Goal: Information Seeking & Learning: Learn about a topic

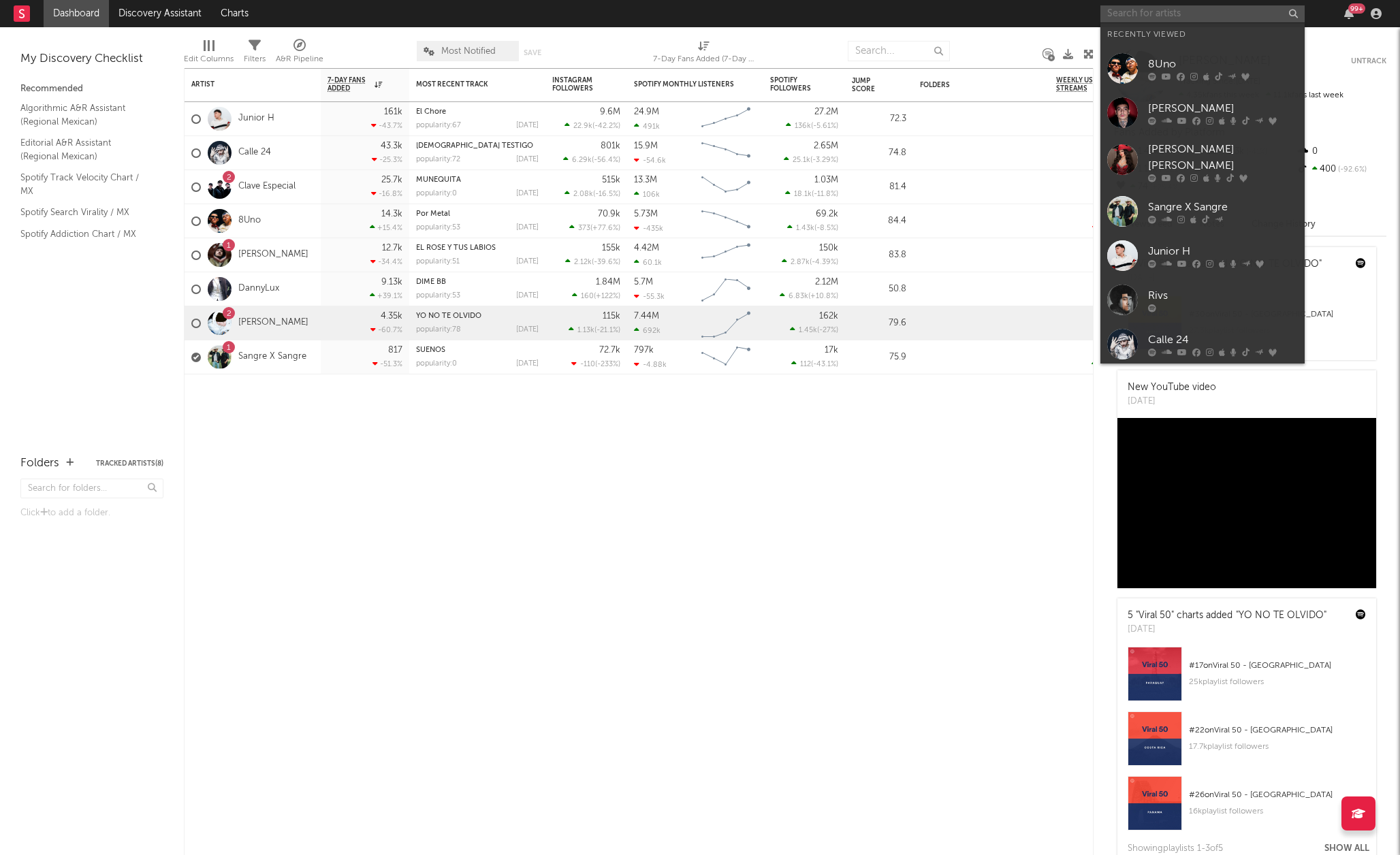
click at [1180, 17] on input "text" at bounding box center [1203, 14] width 205 height 17
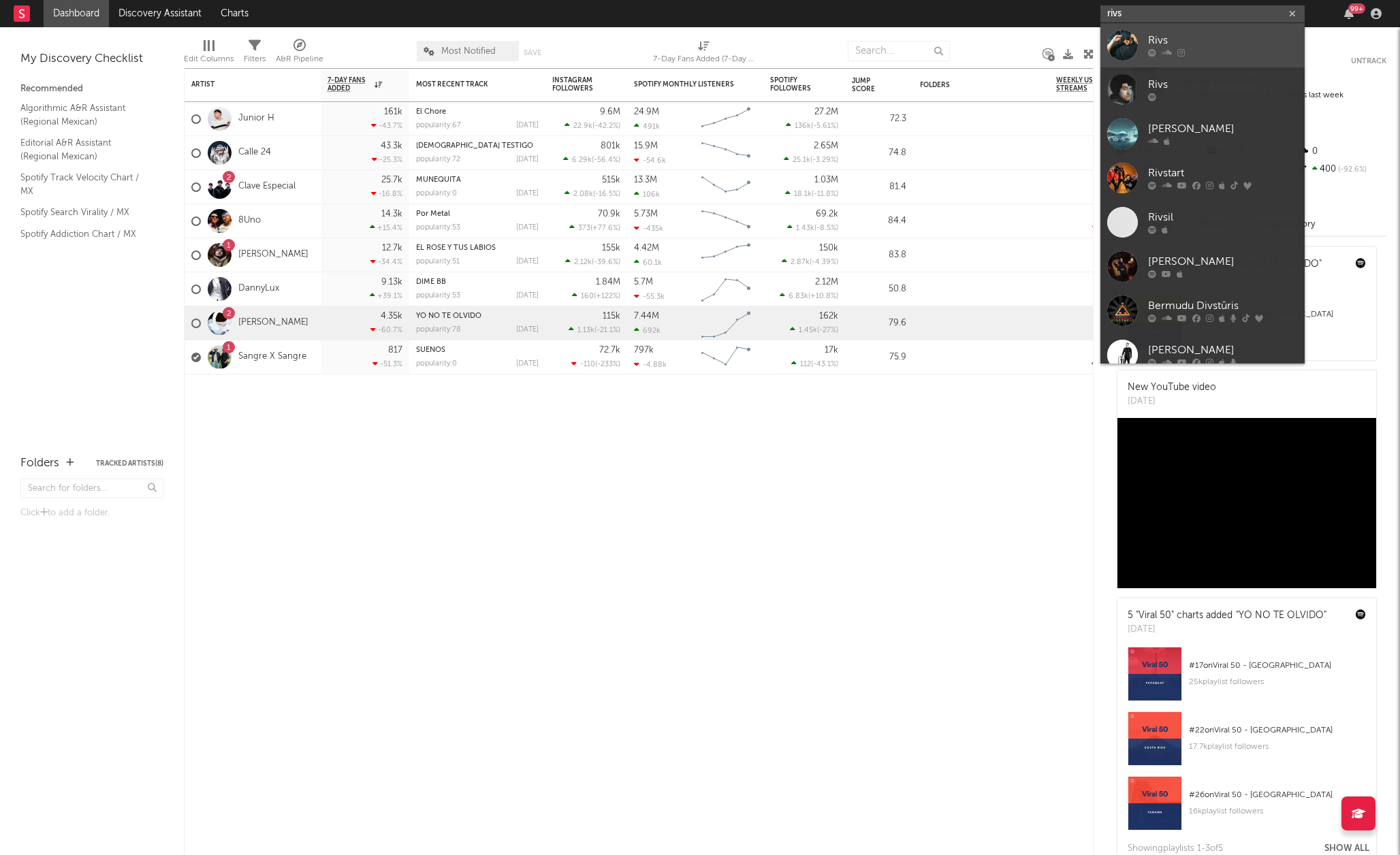
type input "rivs"
click at [1188, 39] on div "Rivs" at bounding box center [1222, 41] width 150 height 16
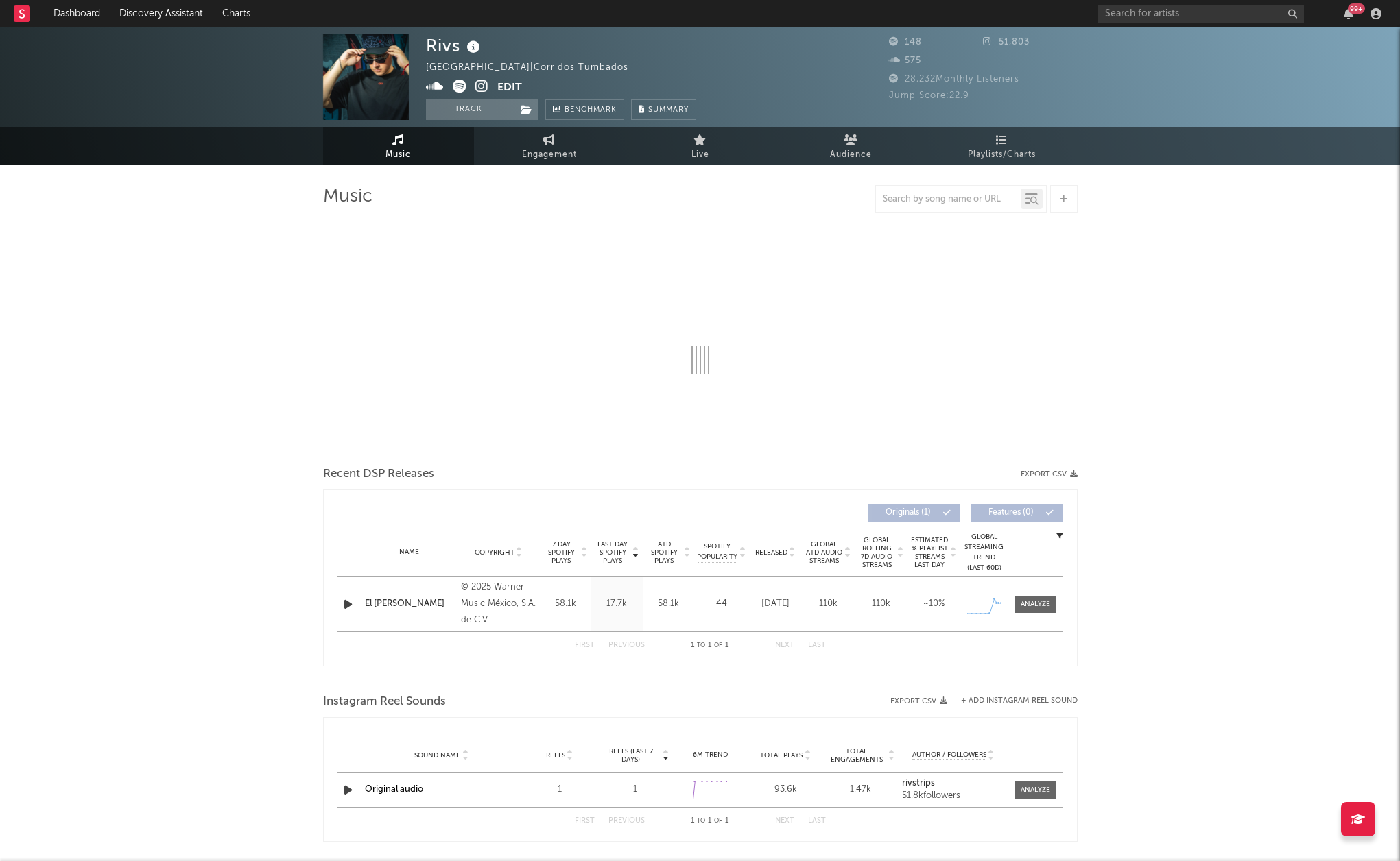
select select "1w"
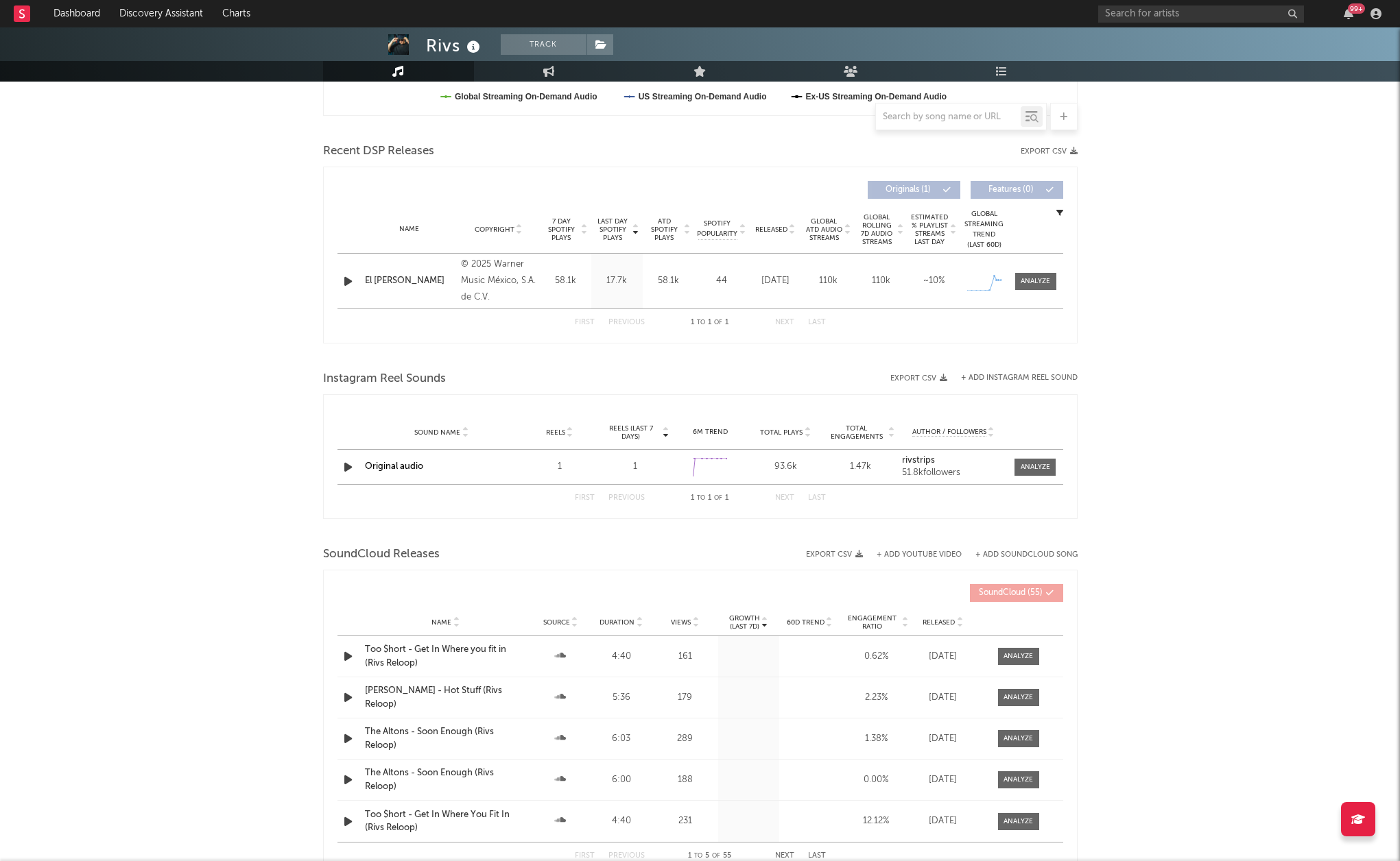
scroll to position [411, 0]
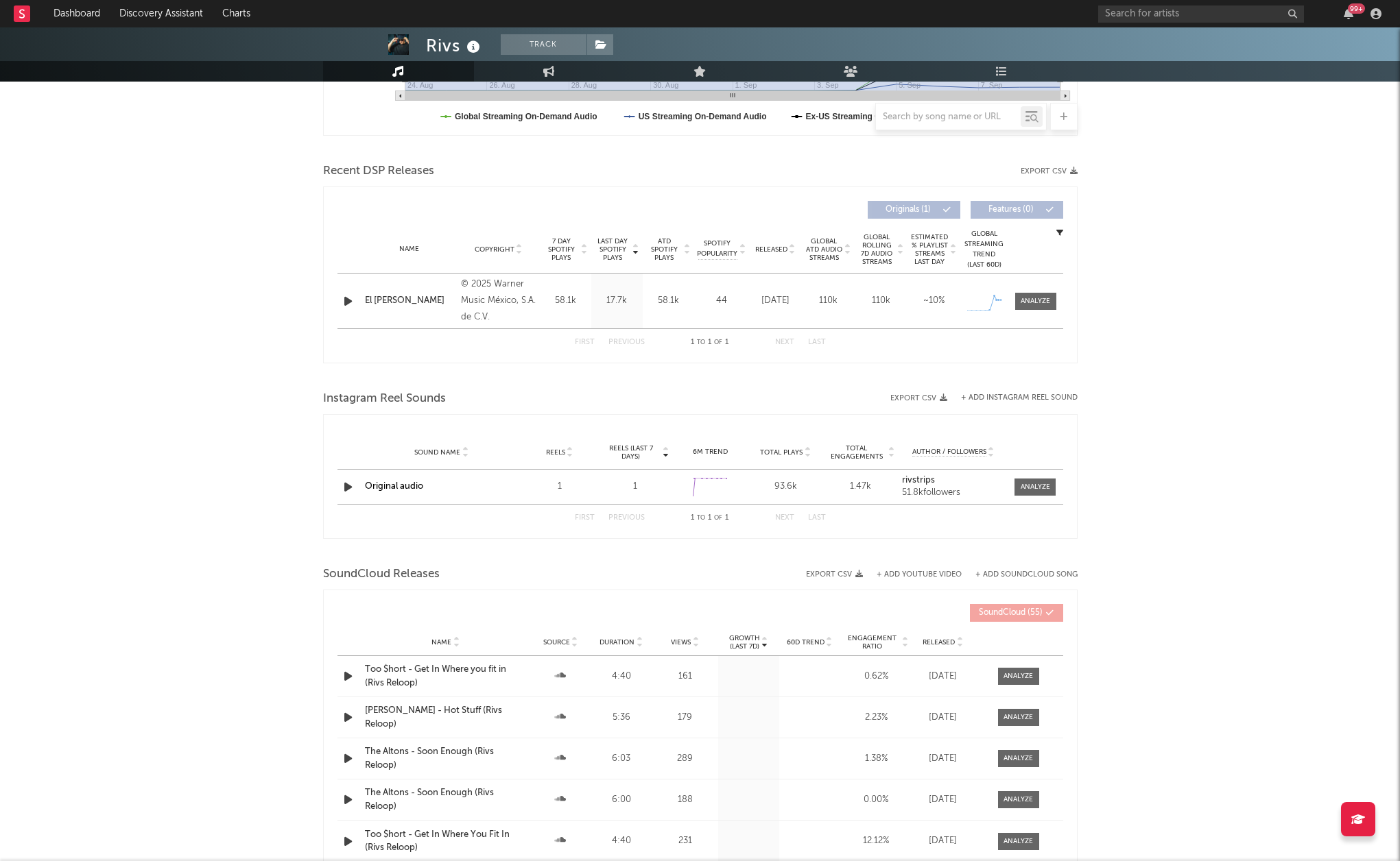
click at [344, 302] on icon "button" at bounding box center [348, 301] width 14 height 17
click at [346, 302] on icon "button" at bounding box center [348, 301] width 13 height 17
click at [1029, 305] on div at bounding box center [1036, 302] width 30 height 10
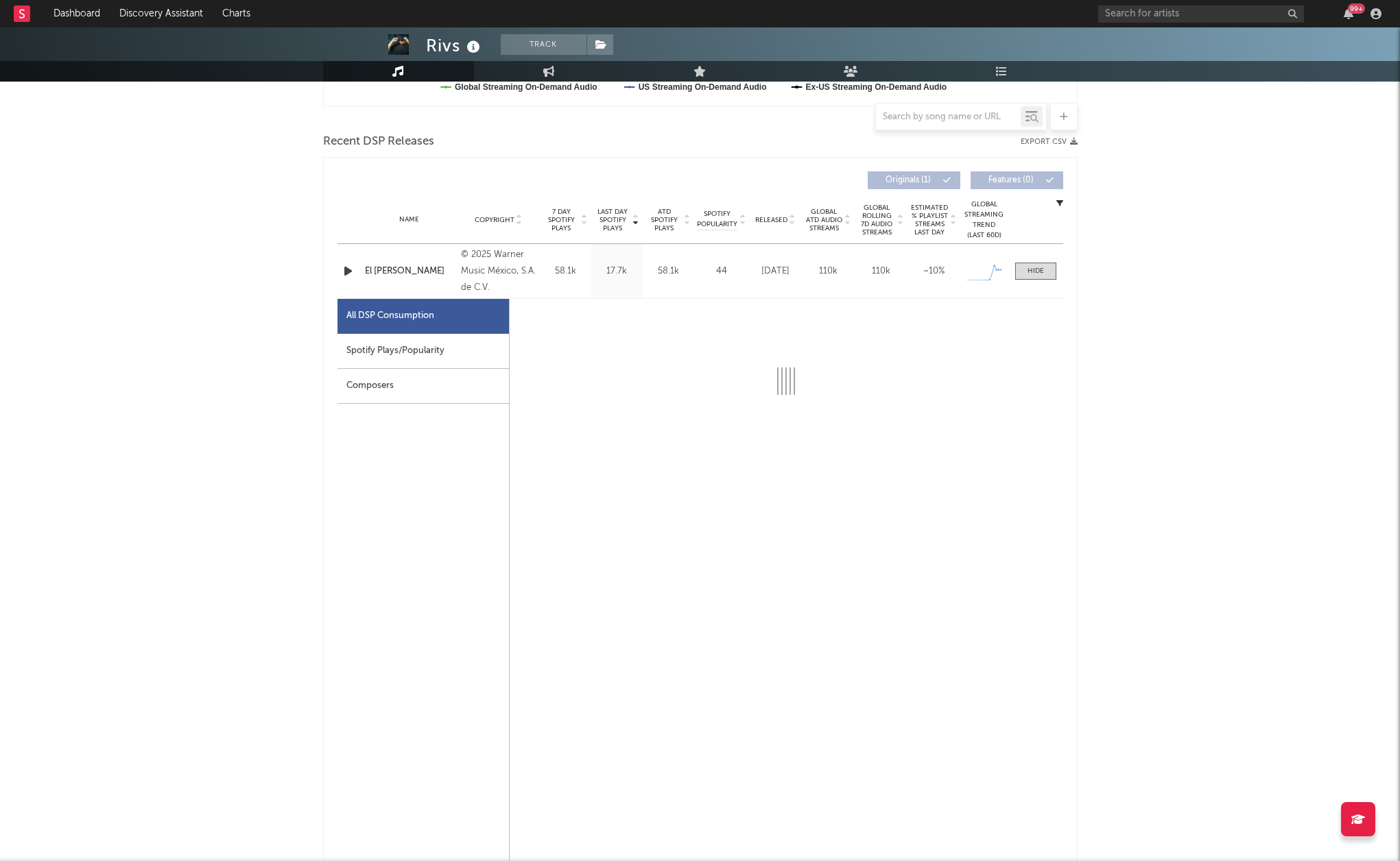
select select "1w"
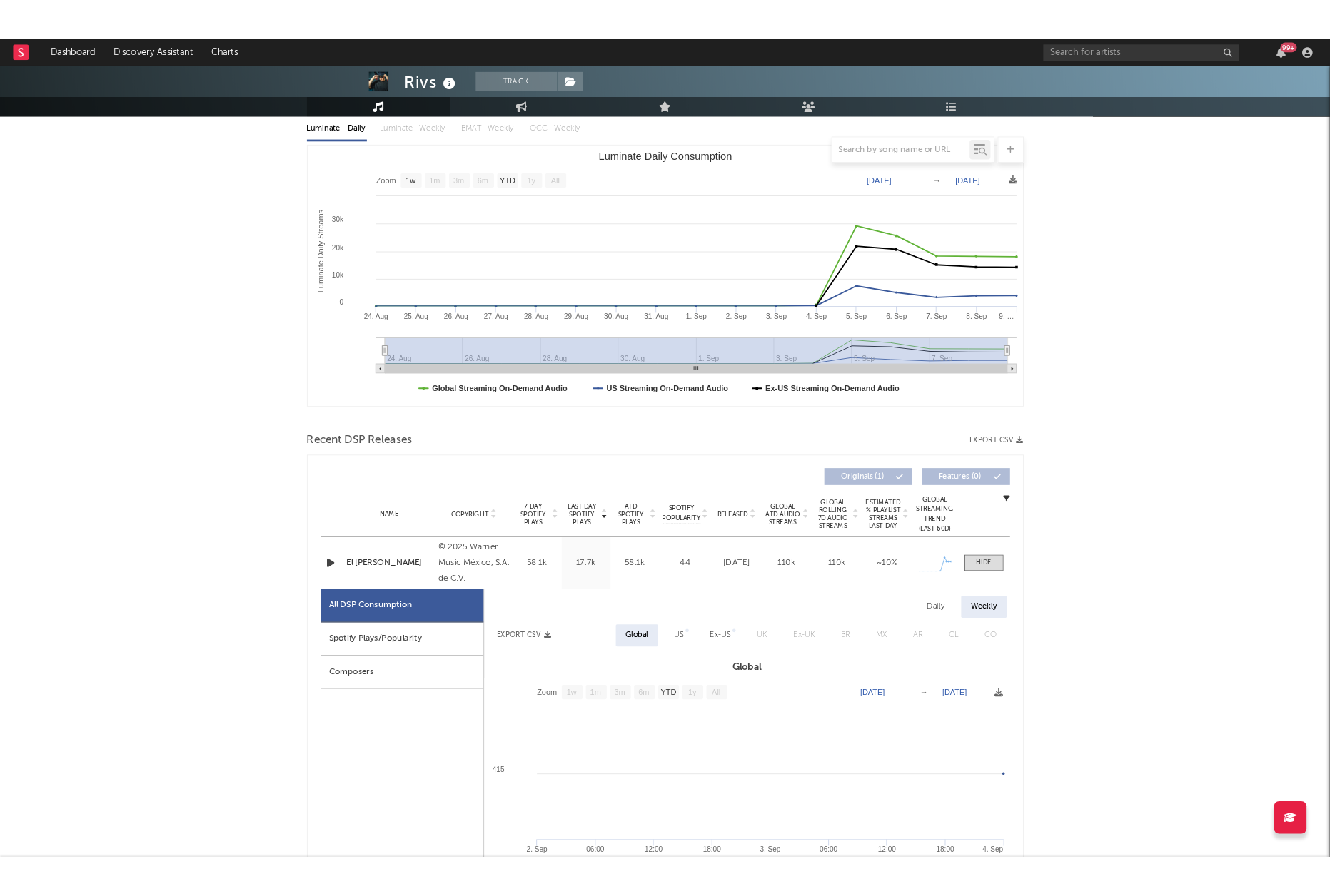
scroll to position [159, 0]
